Goal: Task Accomplishment & Management: Complete application form

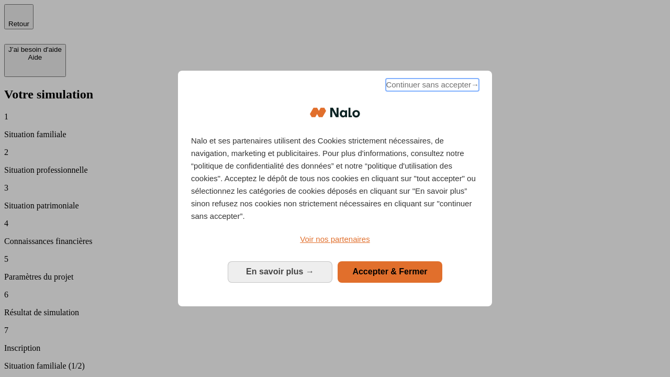
click at [431, 86] on span "Continuer sans accepter →" at bounding box center [432, 84] width 93 height 13
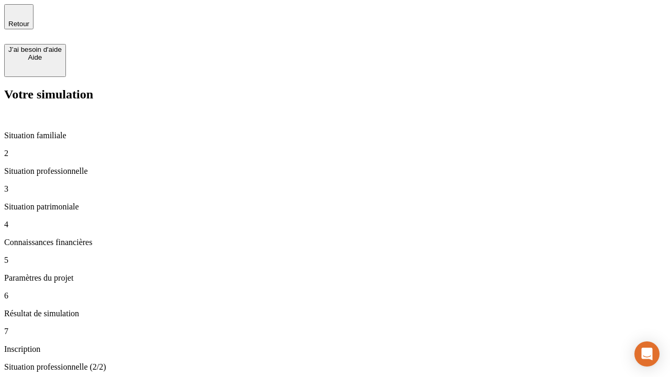
type input "30 000"
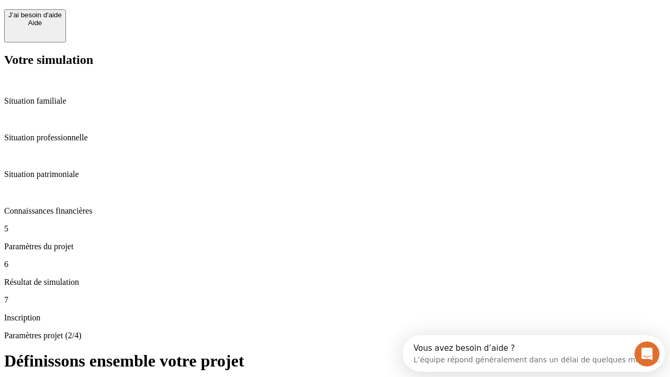
scroll to position [20, 0]
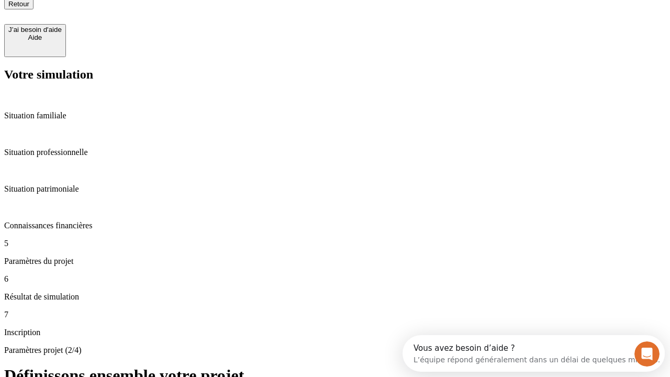
type input "25"
type input "64"
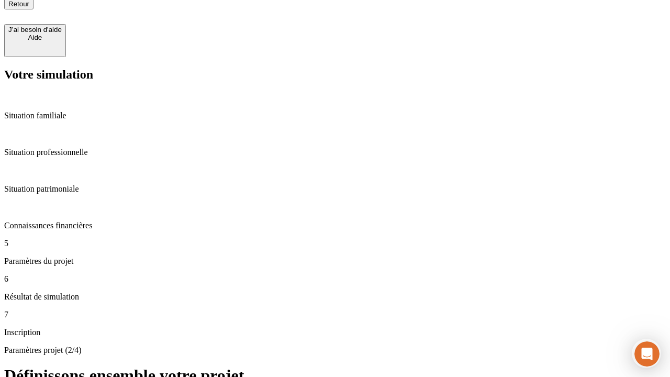
type input "1 000"
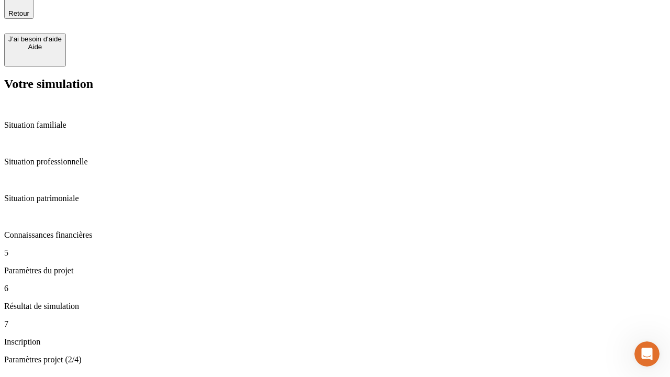
type input "640"
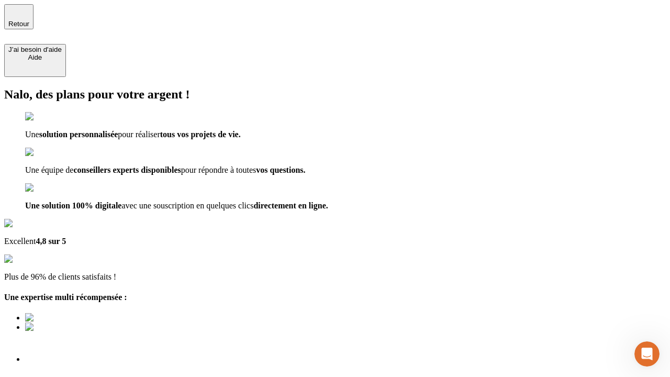
type input "[EMAIL_ADDRESS][PERSON_NAME][DOMAIN_NAME]"
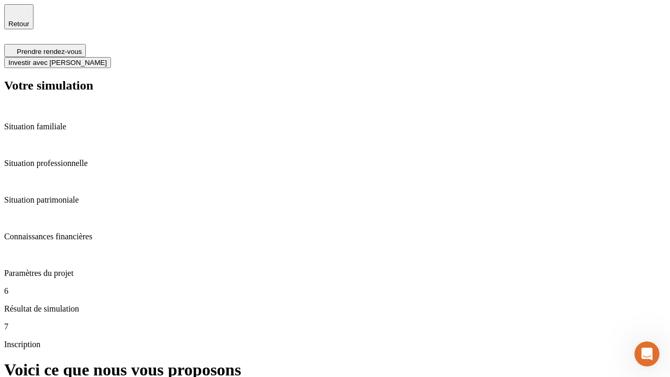
click at [107, 59] on span "Investir avec [PERSON_NAME]" at bounding box center [57, 63] width 98 height 8
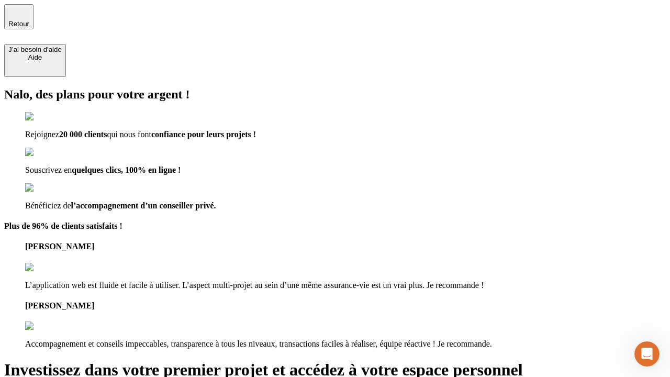
type input "[PERSON_NAME][EMAIL_ADDRESS][DOMAIN_NAME]"
